Goal: Information Seeking & Learning: Learn about a topic

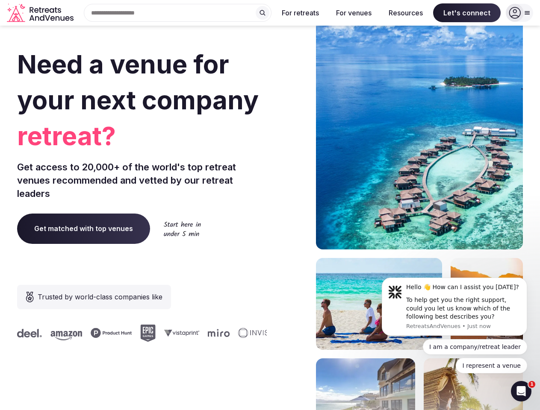
click at [270, 205] on div "Need a venue for your next company retreat? Get access to 20,000+ of the world'…" at bounding box center [269, 255] width 505 height 515
click at [178, 13] on div "Search Popular Destinations [GEOGRAPHIC_DATA], [GEOGRAPHIC_DATA] [GEOGRAPHIC_DA…" at bounding box center [174, 13] width 194 height 18
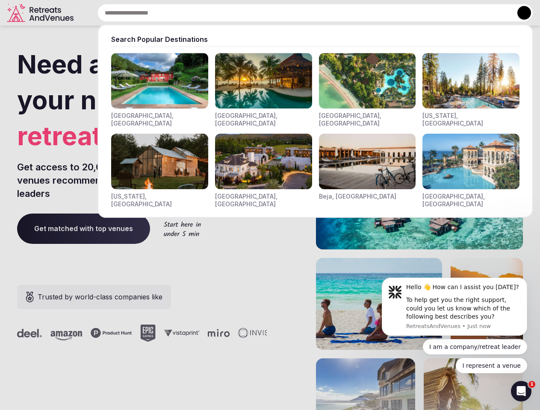
click at [262, 13] on input "text" at bounding box center [314, 13] width 435 height 18
click at [300, 13] on input "text" at bounding box center [314, 13] width 435 height 18
click at [353, 13] on input "text" at bounding box center [314, 13] width 435 height 18
click at [405, 13] on input "text" at bounding box center [314, 13] width 435 height 18
click at [467, 13] on input "text" at bounding box center [314, 13] width 435 height 18
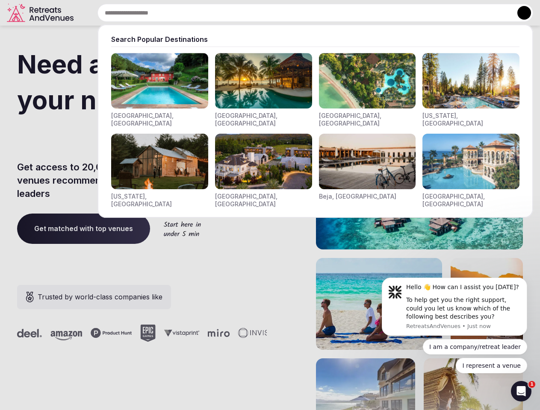
click at [519, 13] on button at bounding box center [524, 13] width 14 height 14
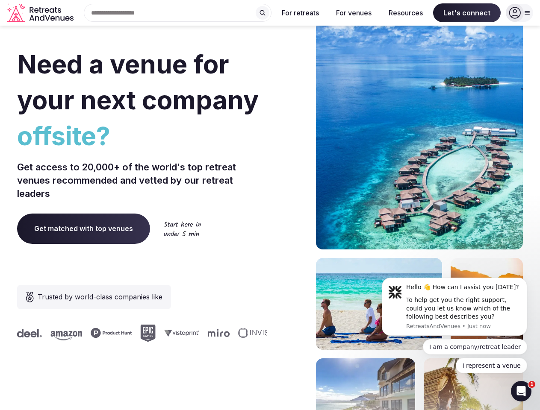
click at [454, 307] on div "To help get you the right support, could you let us know which of the following…" at bounding box center [463, 308] width 114 height 25
click at [528, 280] on section "Need a venue for your next company offsite? Get access to 20,000+ of the world'…" at bounding box center [270, 255] width 540 height 515
